Goal: Use online tool/utility: Utilize a website feature to perform a specific function

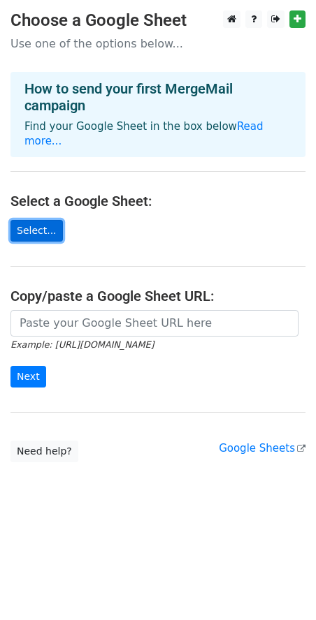
click at [27, 220] on link "Select..." at bounding box center [36, 231] width 52 height 22
click at [44, 220] on link "Select..." at bounding box center [36, 231] width 52 height 22
click at [40, 220] on link "Select..." at bounding box center [36, 231] width 52 height 22
